Goal: Task Accomplishment & Management: Manage account settings

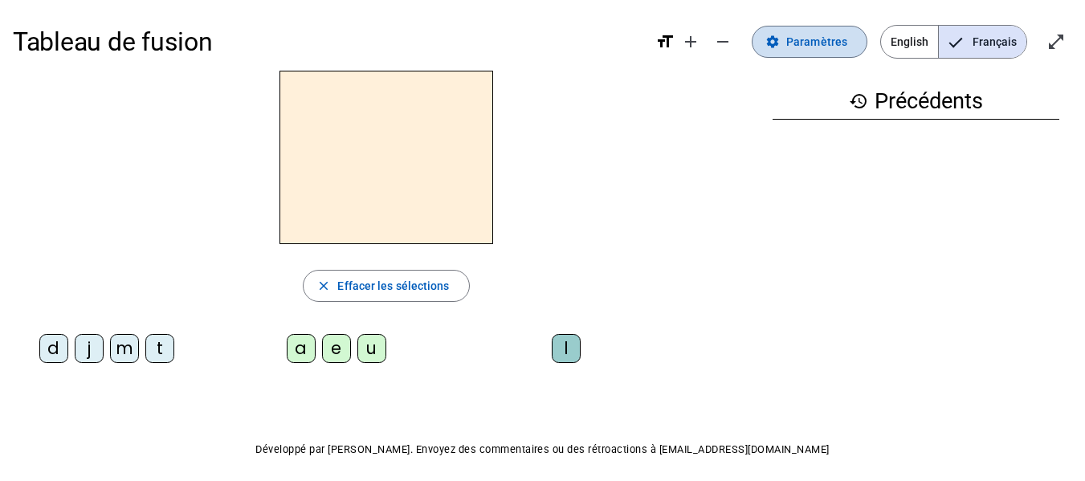
click at [816, 35] on span "Paramètres" at bounding box center [816, 41] width 61 height 19
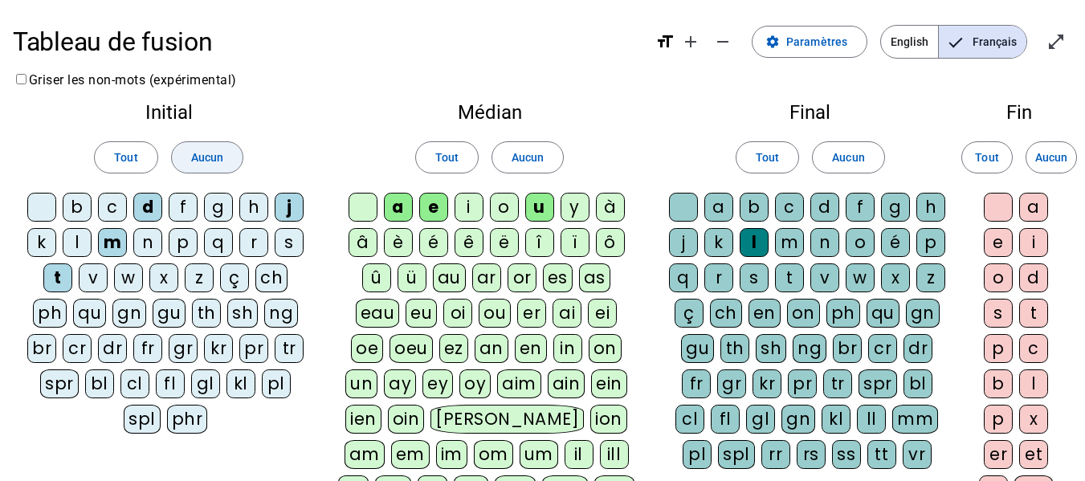
click at [207, 153] on span "Aucun" at bounding box center [207, 157] width 32 height 19
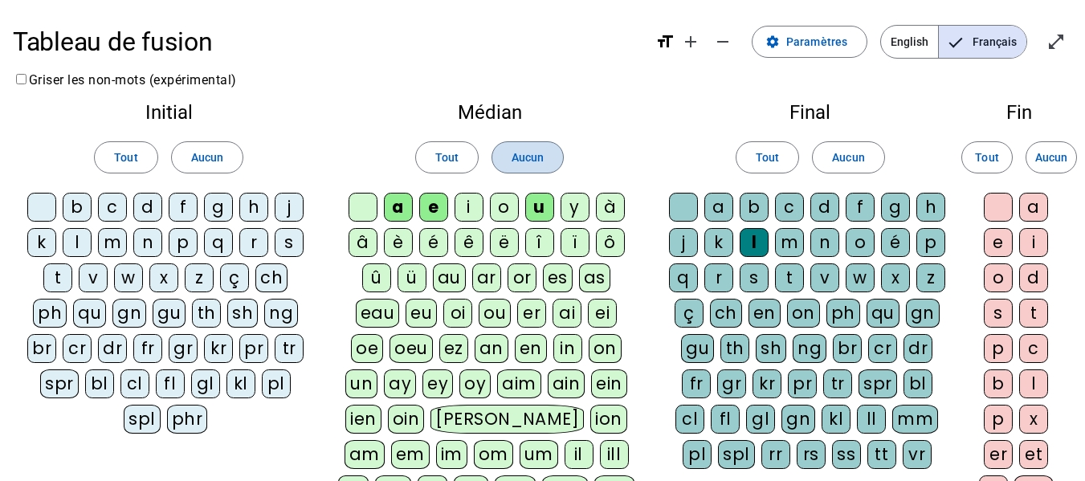
click at [521, 144] on span at bounding box center [527, 157] width 71 height 39
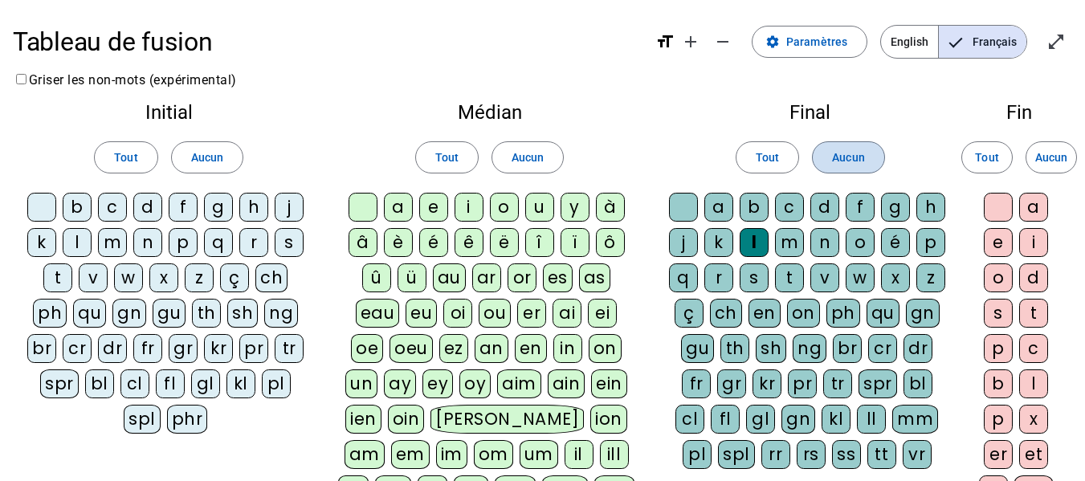
click at [857, 149] on span "Aucun" at bounding box center [848, 157] width 32 height 19
click at [470, 207] on div "i" at bounding box center [468, 207] width 29 height 29
click at [759, 243] on div "l" at bounding box center [754, 242] width 29 height 29
click at [110, 251] on div "m" at bounding box center [112, 242] width 29 height 29
click at [394, 211] on div "a" at bounding box center [398, 207] width 29 height 29
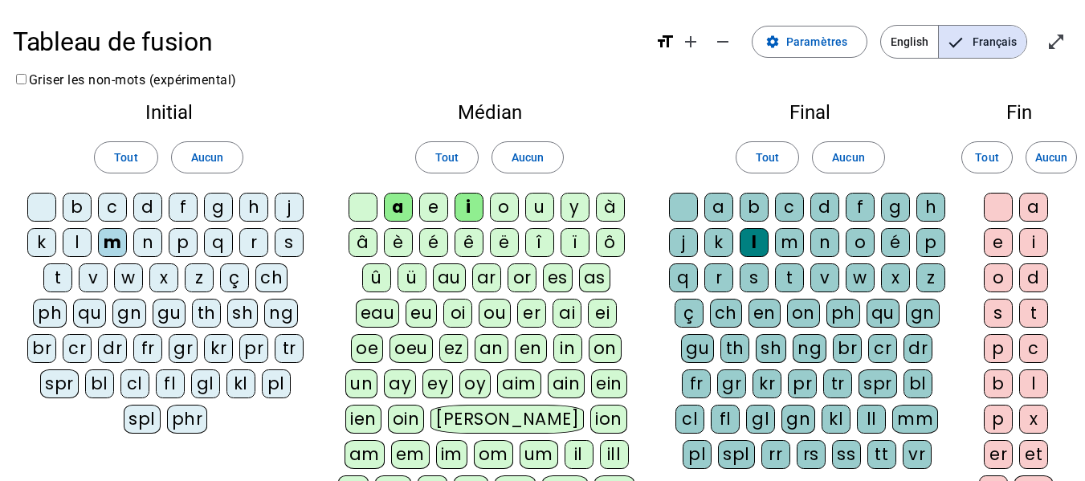
click at [82, 242] on div "l" at bounding box center [77, 242] width 29 height 29
click at [541, 196] on div "u" at bounding box center [539, 207] width 29 height 29
click at [142, 205] on div "d" at bounding box center [147, 207] width 29 height 29
click at [66, 275] on div "t" at bounding box center [57, 277] width 29 height 29
click at [429, 201] on div "e" at bounding box center [433, 207] width 29 height 29
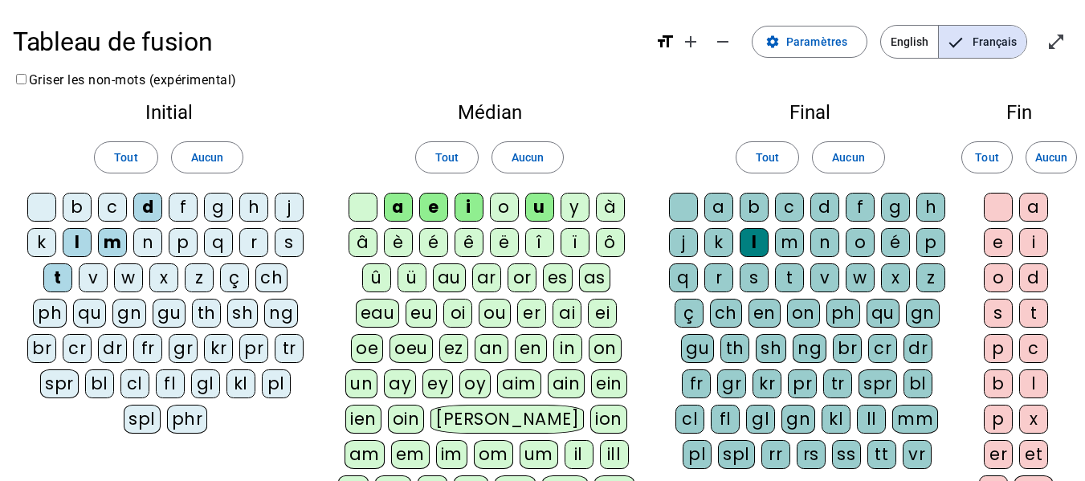
click at [289, 205] on div "j" at bounding box center [289, 207] width 29 height 29
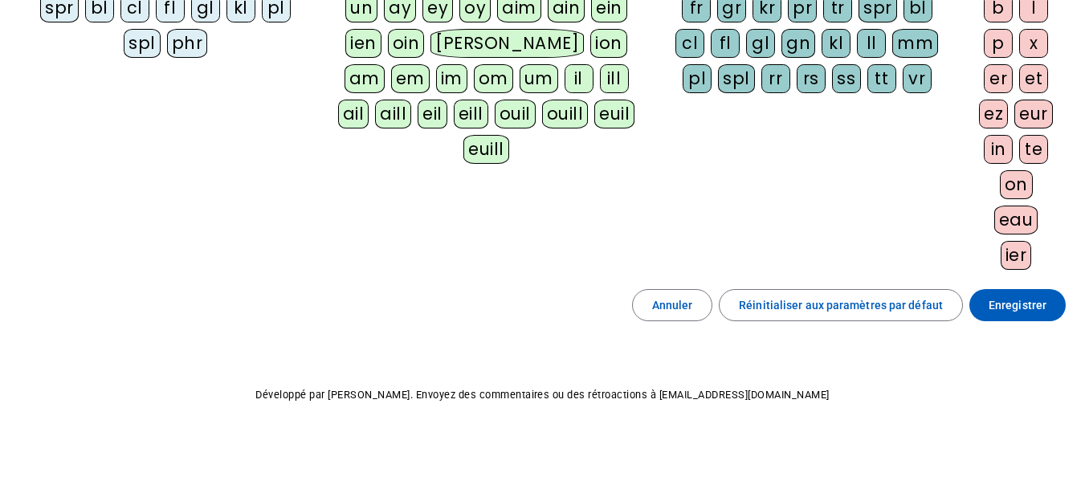
scroll to position [385, 0]
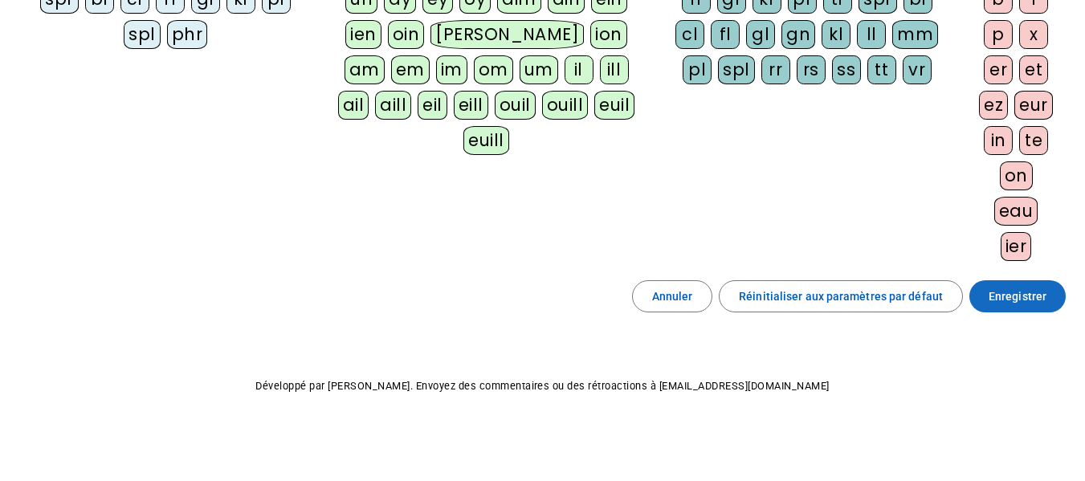
click at [1008, 298] on span "Enregistrer" at bounding box center [1017, 296] width 58 height 19
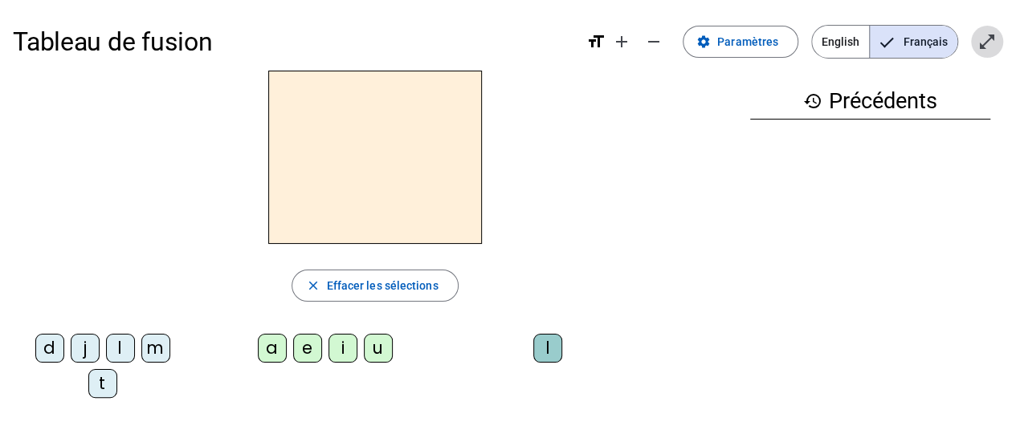
click at [983, 41] on mat-icon "open_in_full" at bounding box center [986, 41] width 19 height 19
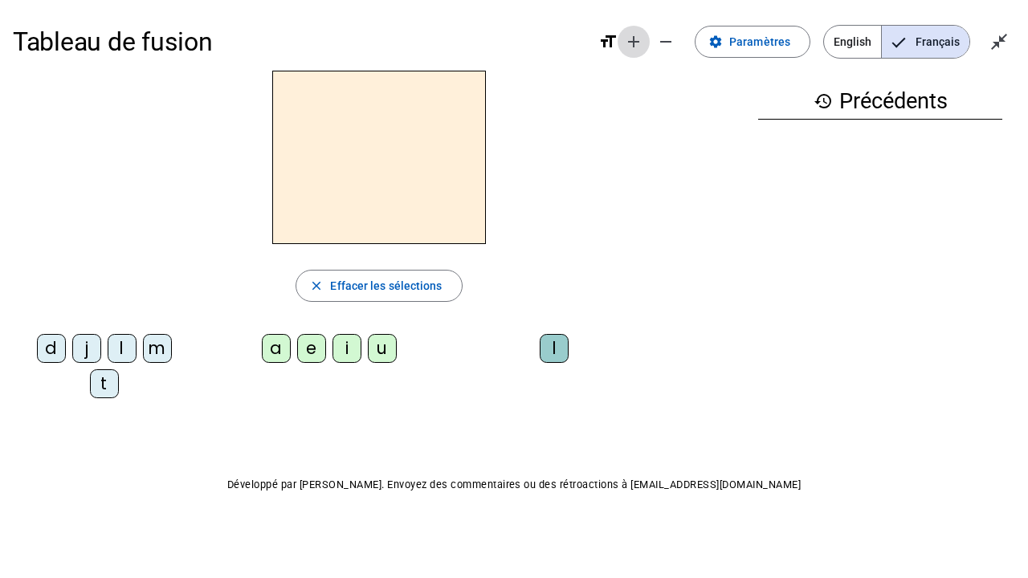
click at [641, 38] on mat-icon "add" at bounding box center [633, 41] width 19 height 19
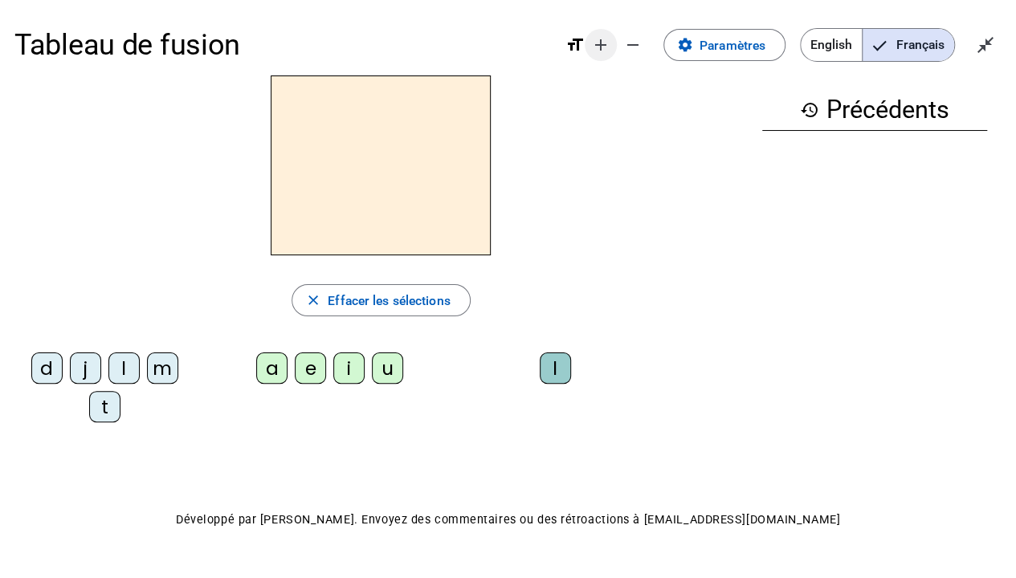
click at [601, 48] on mat-icon "add" at bounding box center [600, 44] width 19 height 19
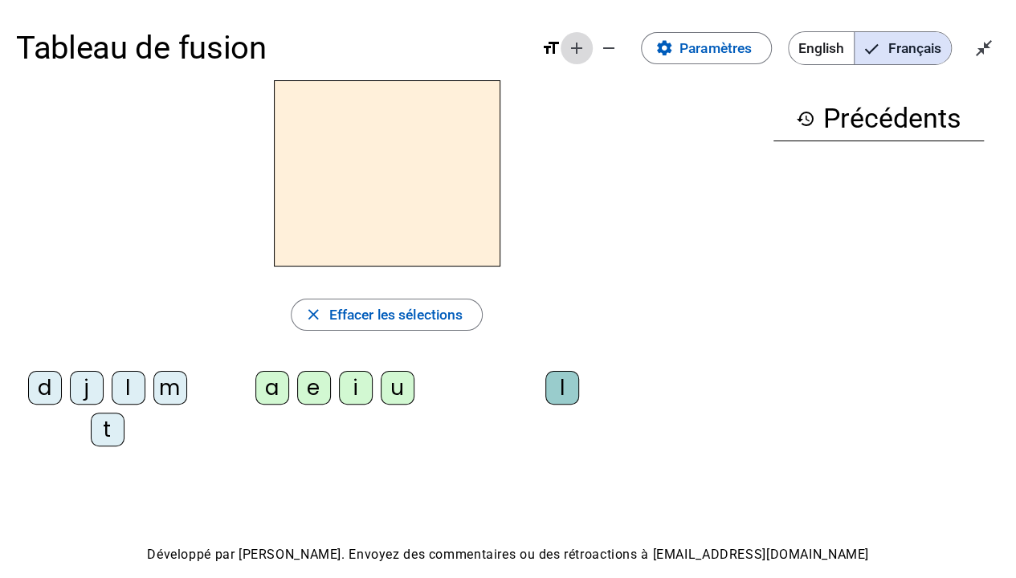
click at [575, 51] on mat-icon "add" at bounding box center [576, 48] width 19 height 19
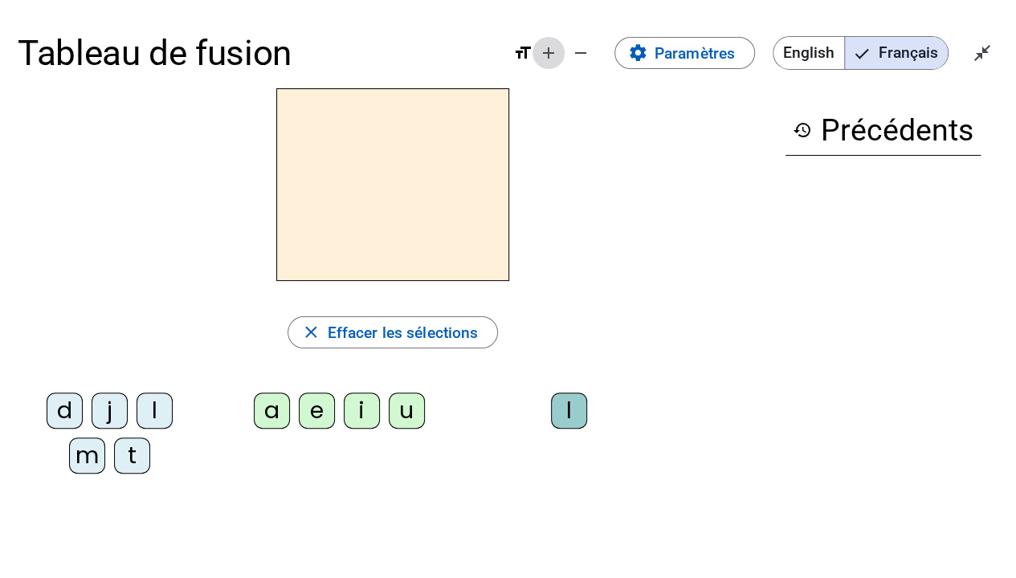
click at [547, 56] on mat-icon "add" at bounding box center [548, 52] width 19 height 19
